Goal: Information Seeking & Learning: Learn about a topic

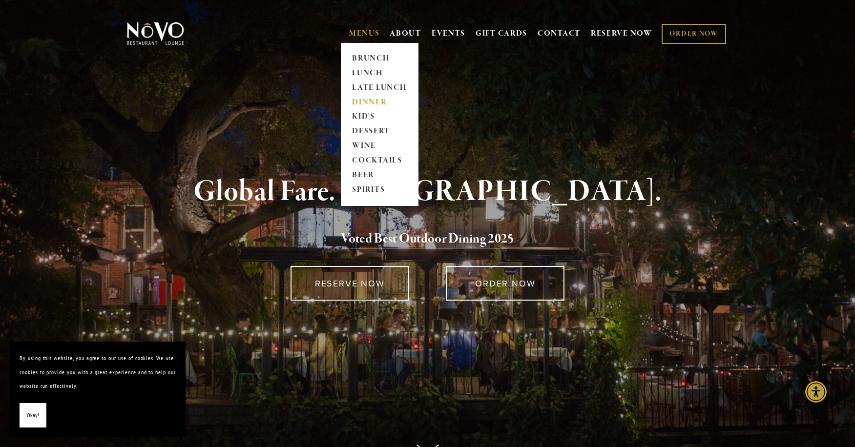
click at [378, 102] on link "DINNER" at bounding box center [379, 102] width 61 height 15
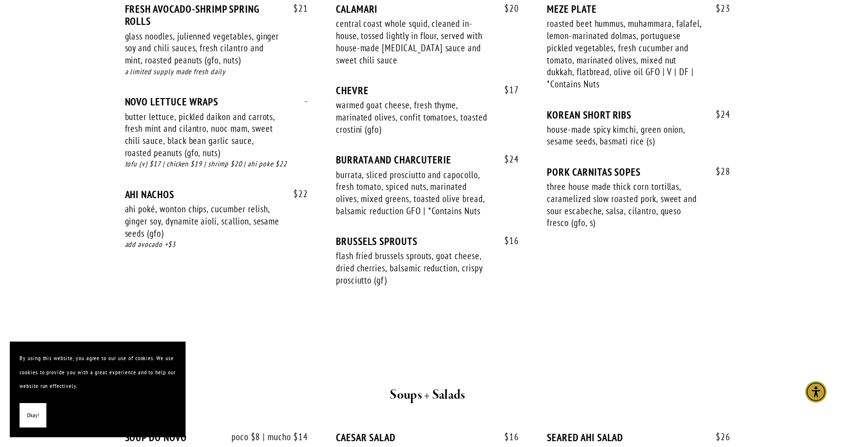
scroll to position [683, 0]
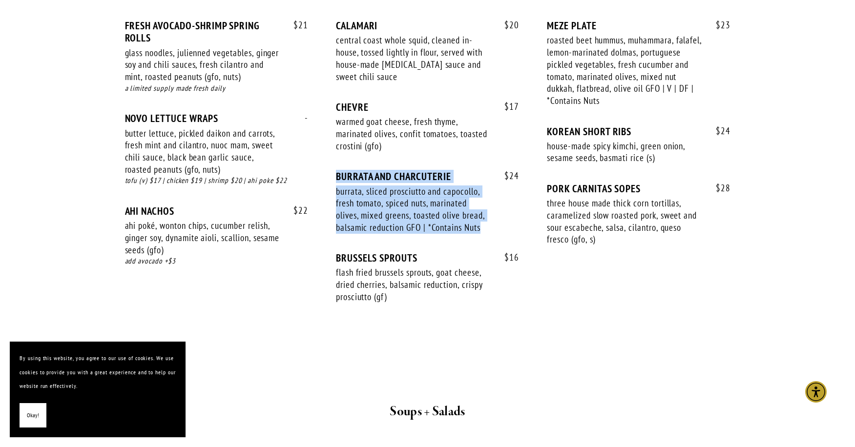
drag, startPoint x: 336, startPoint y: 173, endPoint x: 481, endPoint y: 228, distance: 155.1
click at [481, 228] on div "$ 24 BURRATA AND CHARCUTERIE burrata, sliced prosciutto and capocollo, fresh to…" at bounding box center [427, 211] width 183 height 82
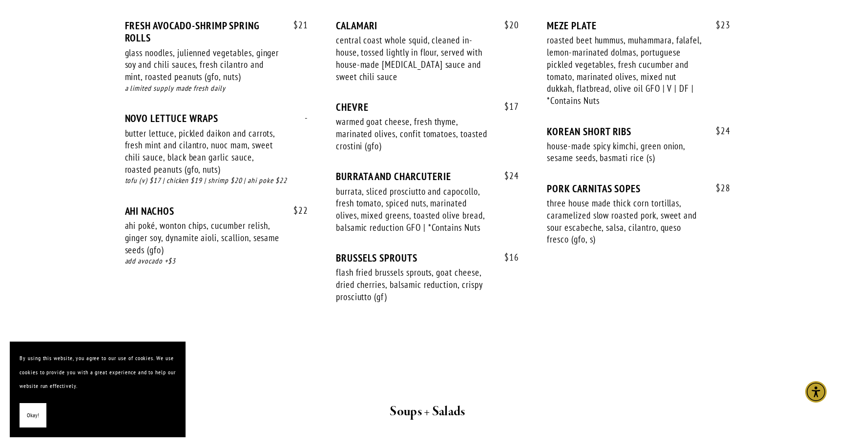
drag, startPoint x: 481, startPoint y: 228, endPoint x: 419, endPoint y: 277, distance: 78.8
click at [419, 277] on div "flash fried brussels sprouts, goat cheese, dried cherries, balsamic reduction, …" at bounding box center [413, 284] width 155 height 36
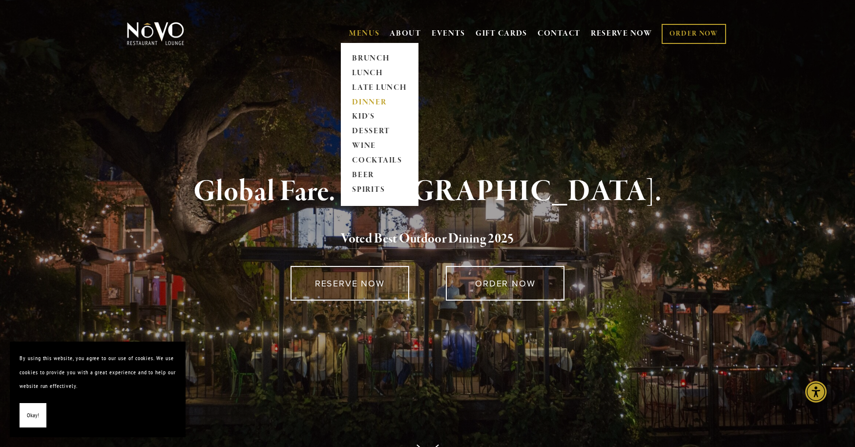
click at [377, 98] on link "DINNER" at bounding box center [379, 102] width 61 height 15
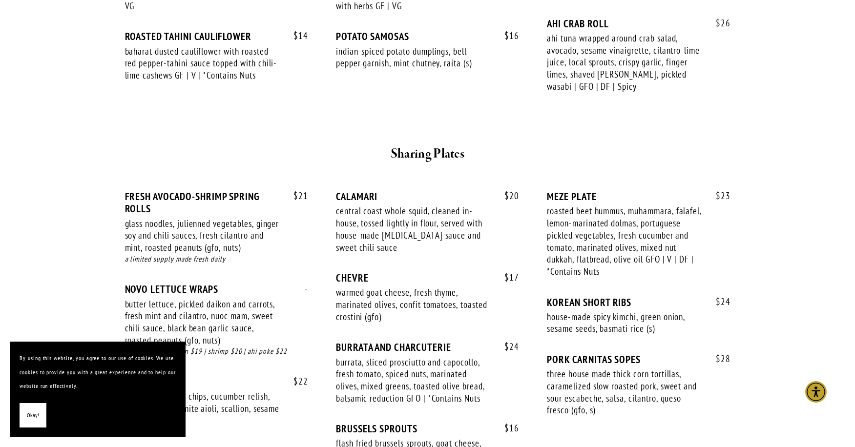
scroll to position [195, 0]
